Goal: Task Accomplishment & Management: Use online tool/utility

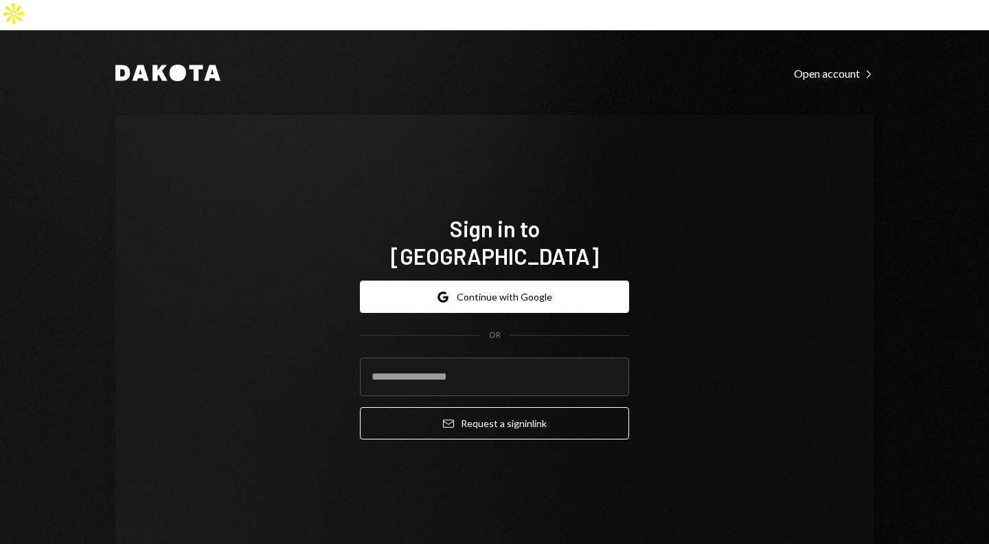
click at [478, 280] on button "Google Continue with Google" at bounding box center [494, 296] width 269 height 32
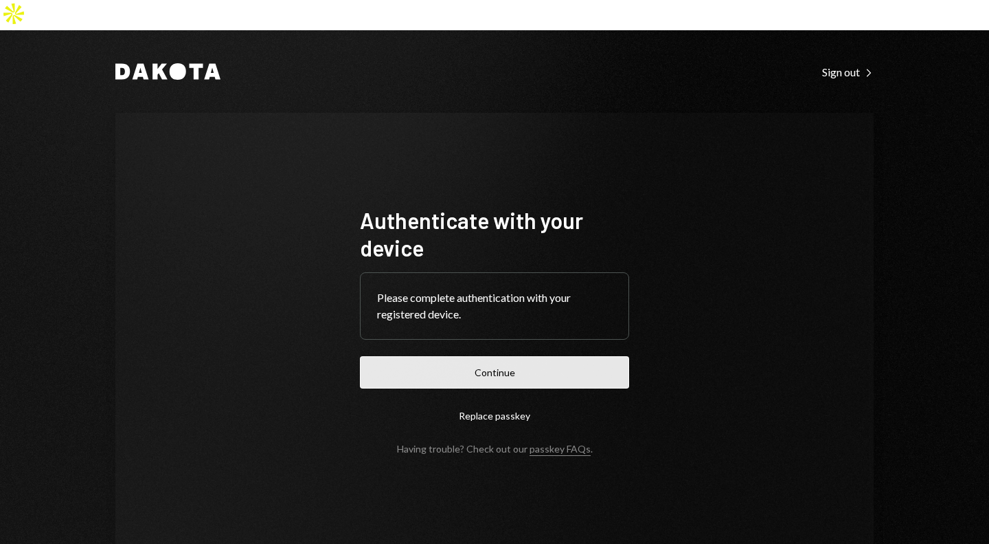
click at [493, 356] on button "Continue" at bounding box center [494, 372] width 269 height 32
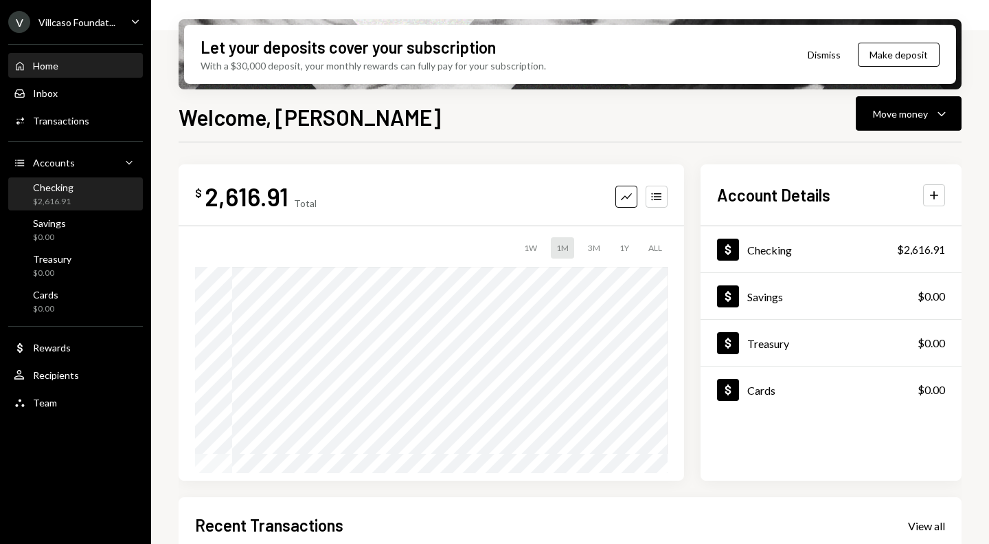
click at [73, 183] on div "Checking $2,616.91" at bounding box center [76, 194] width 124 height 26
